Goal: Find specific page/section: Find specific page/section

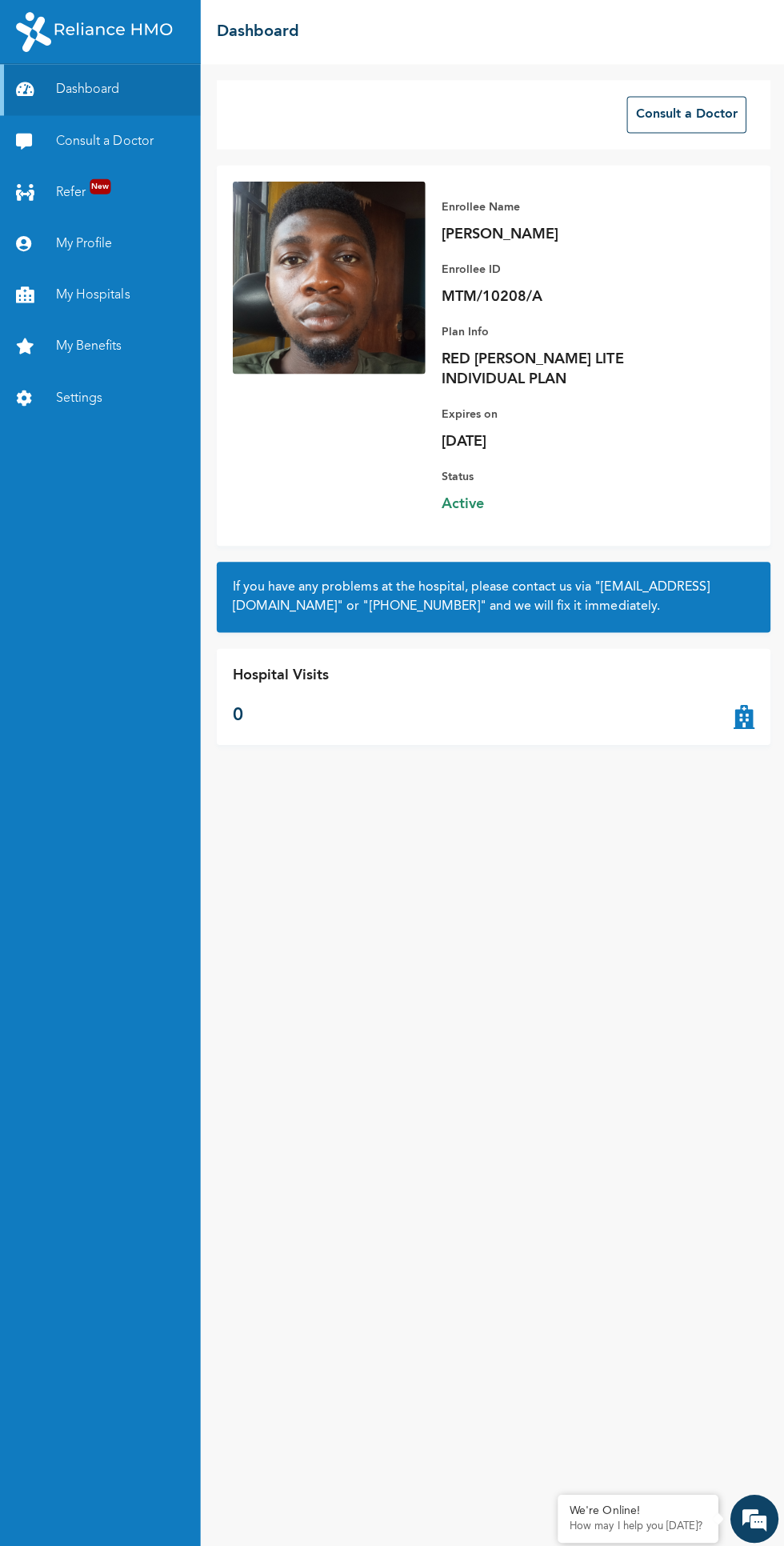
click at [121, 304] on link "My Hospitals" at bounding box center [100, 294] width 200 height 51
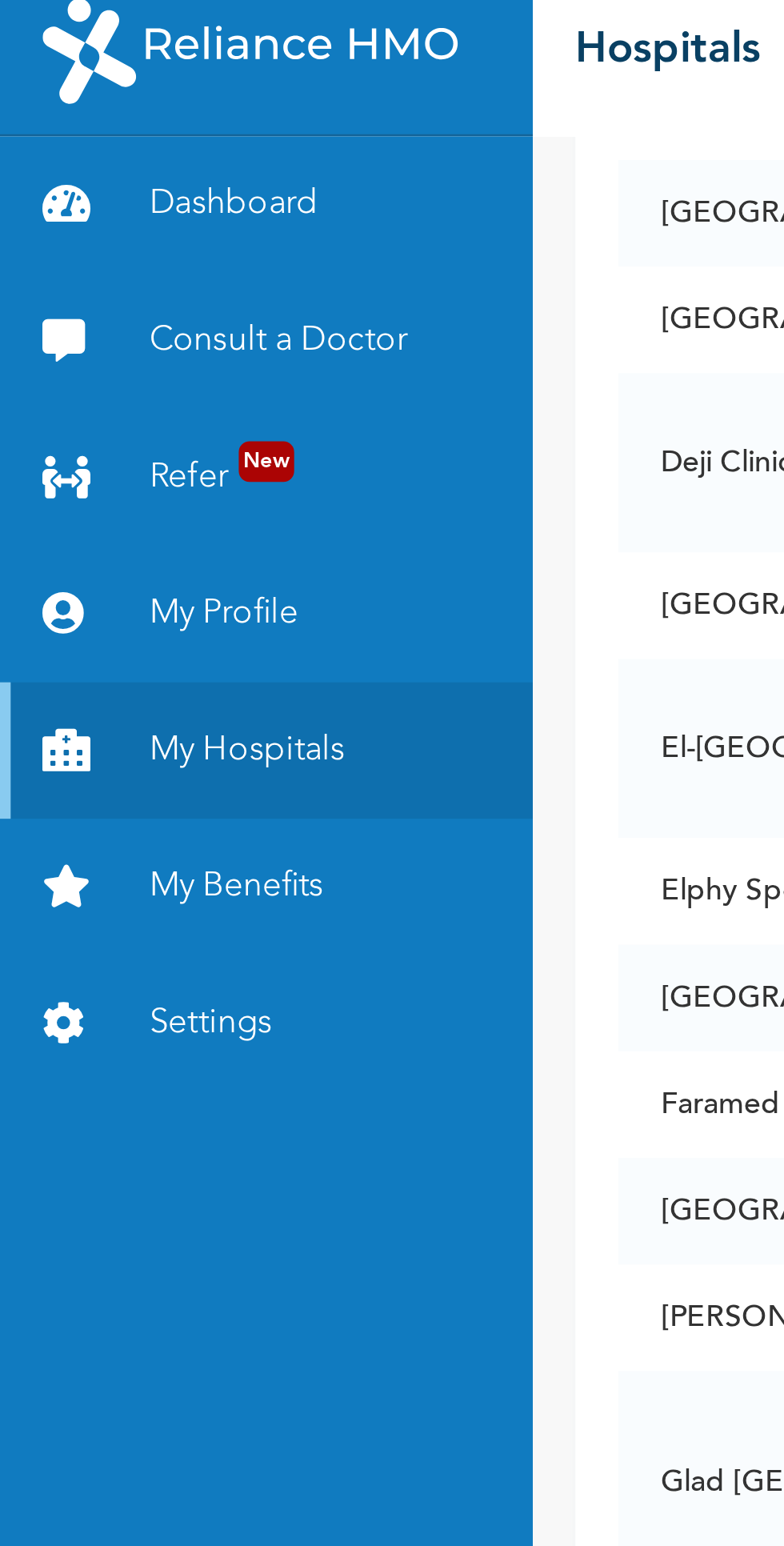
scroll to position [1535, 0]
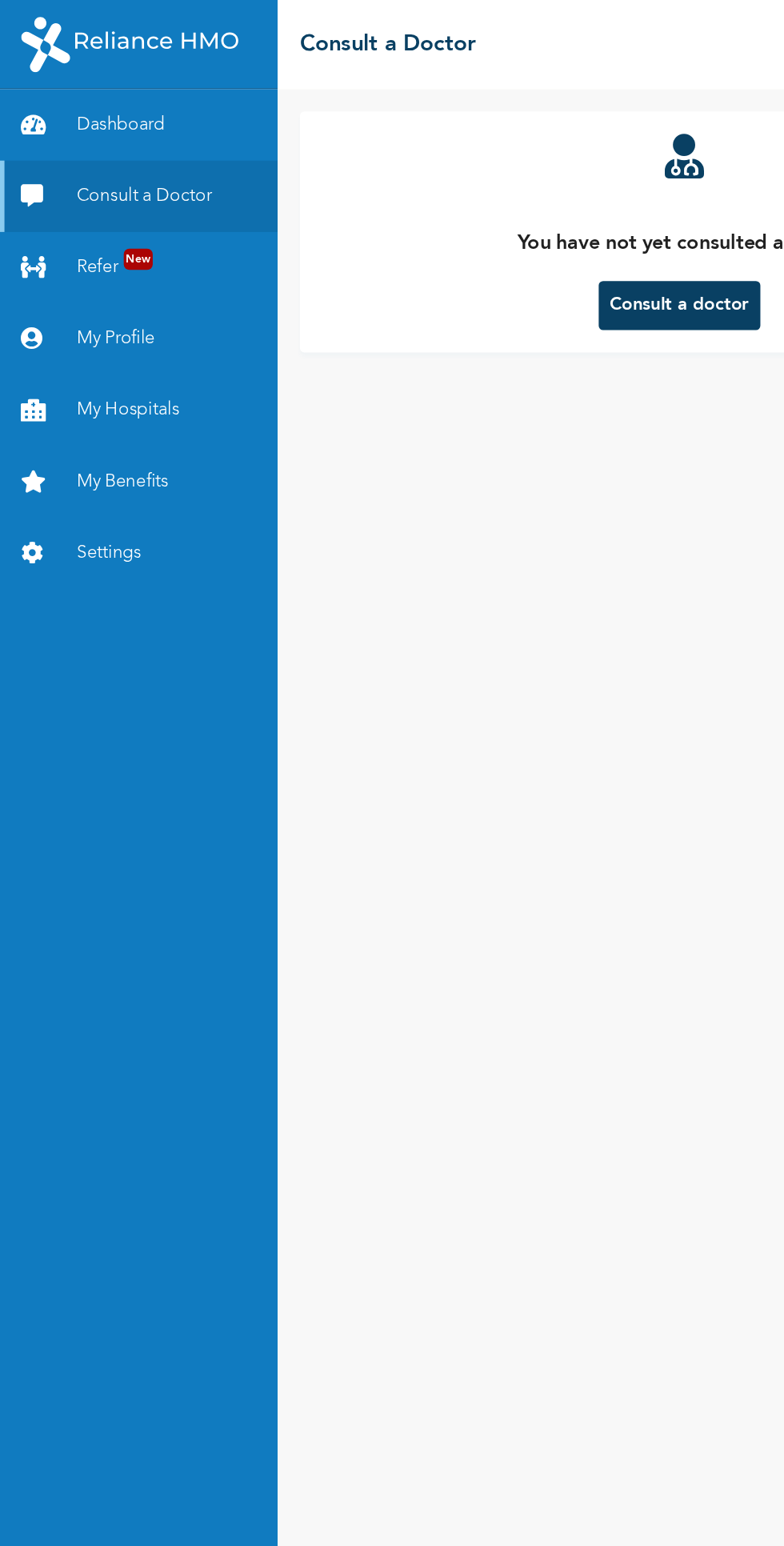
click at [118, 94] on link "Dashboard" at bounding box center [100, 89] width 200 height 51
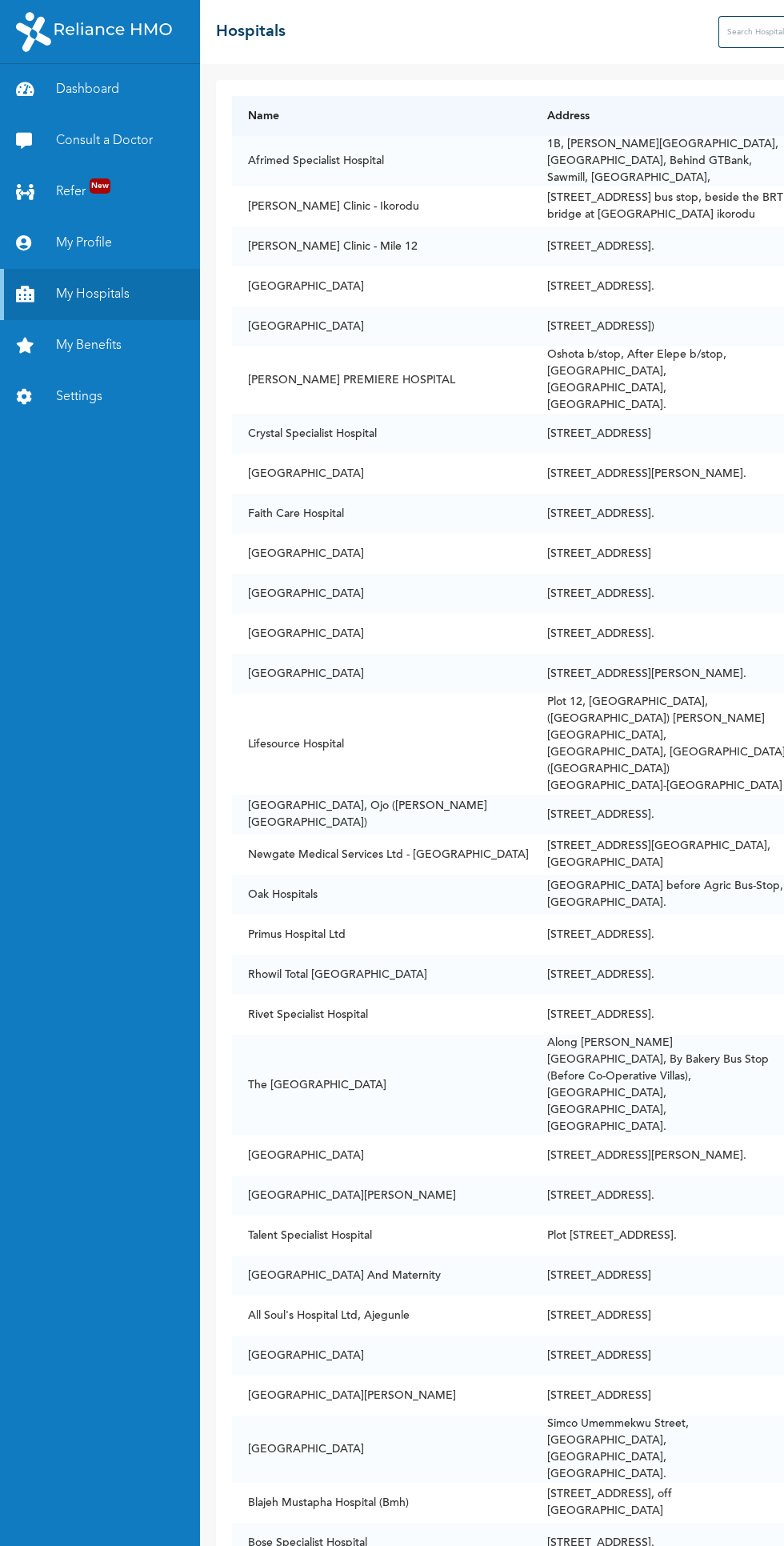
click at [719, 32] on input "text" at bounding box center [782, 32] width 128 height 32
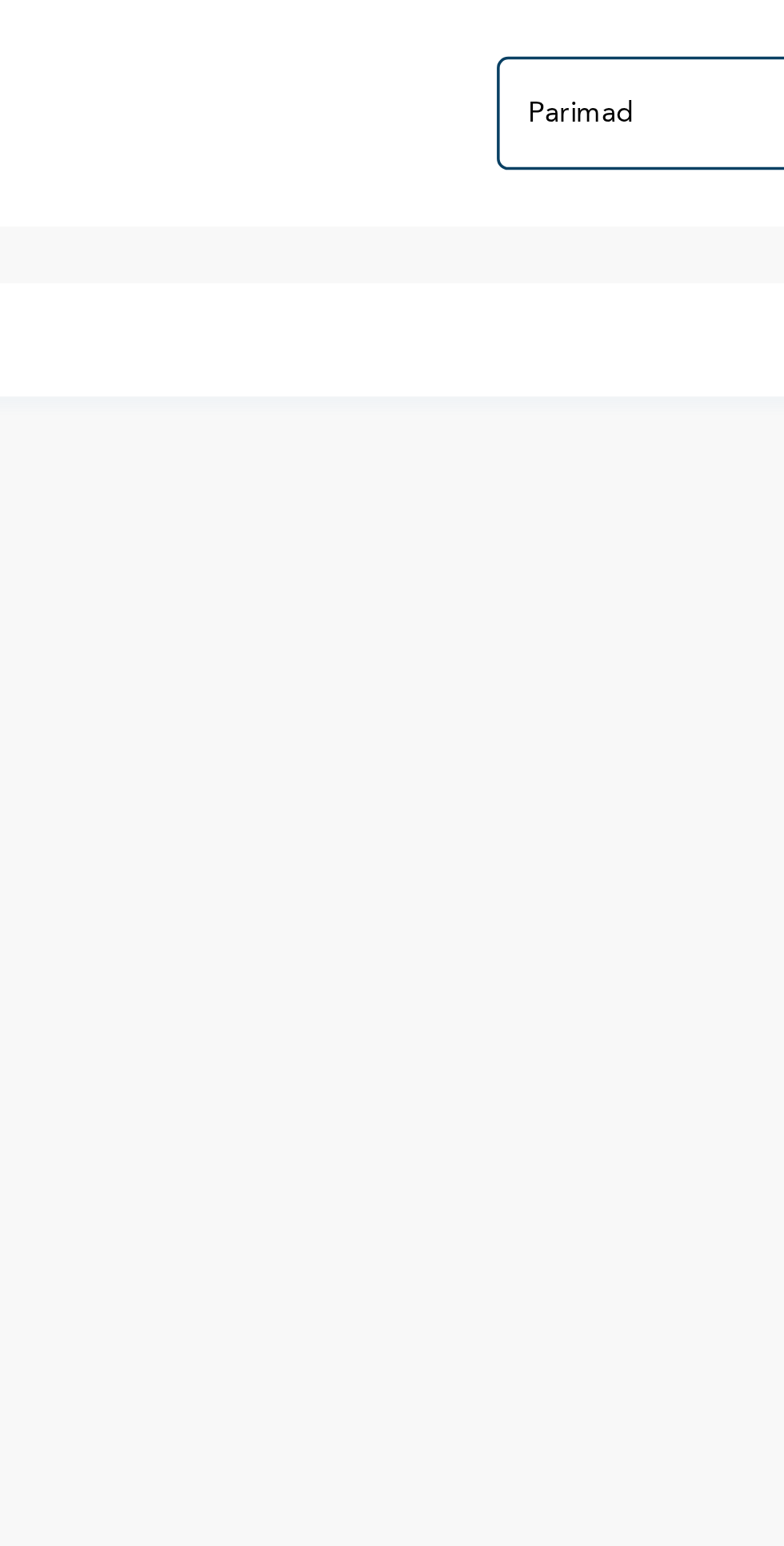
click at [616, 34] on input "Parimad" at bounding box center [615, 32] width 128 height 32
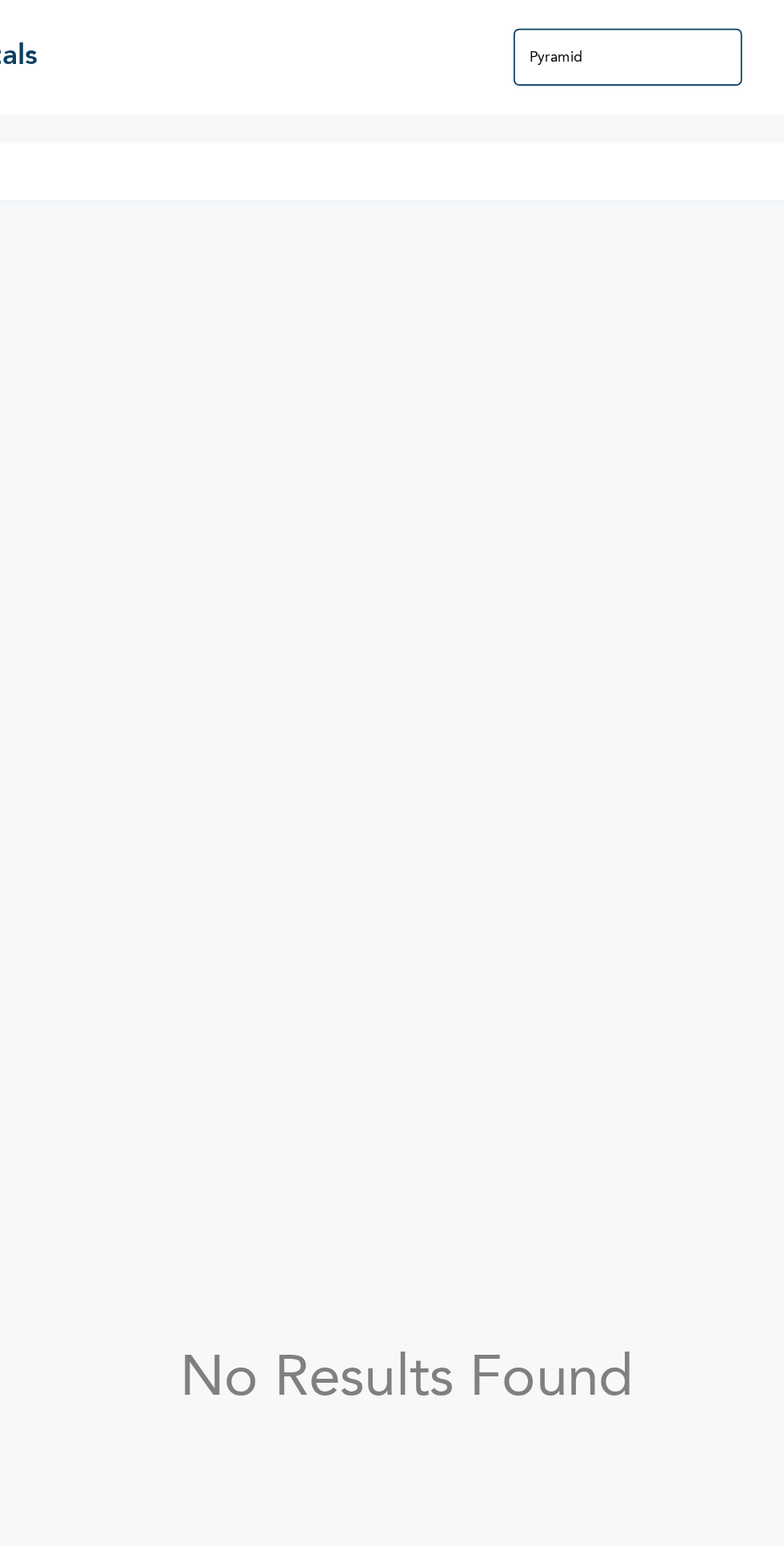
type input "Pyramid"
